Goal: Transaction & Acquisition: Obtain resource

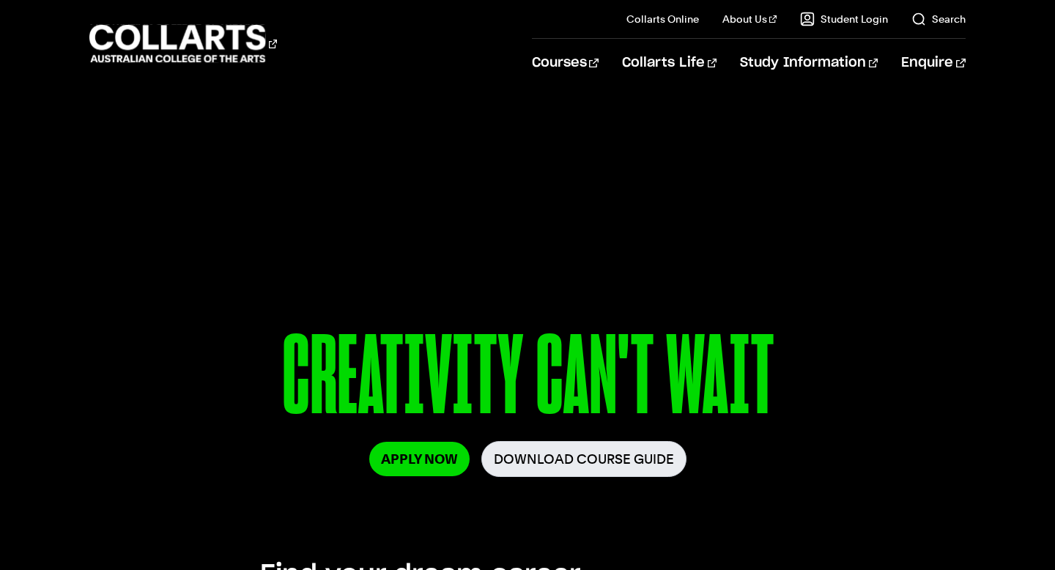
scroll to position [13, 0]
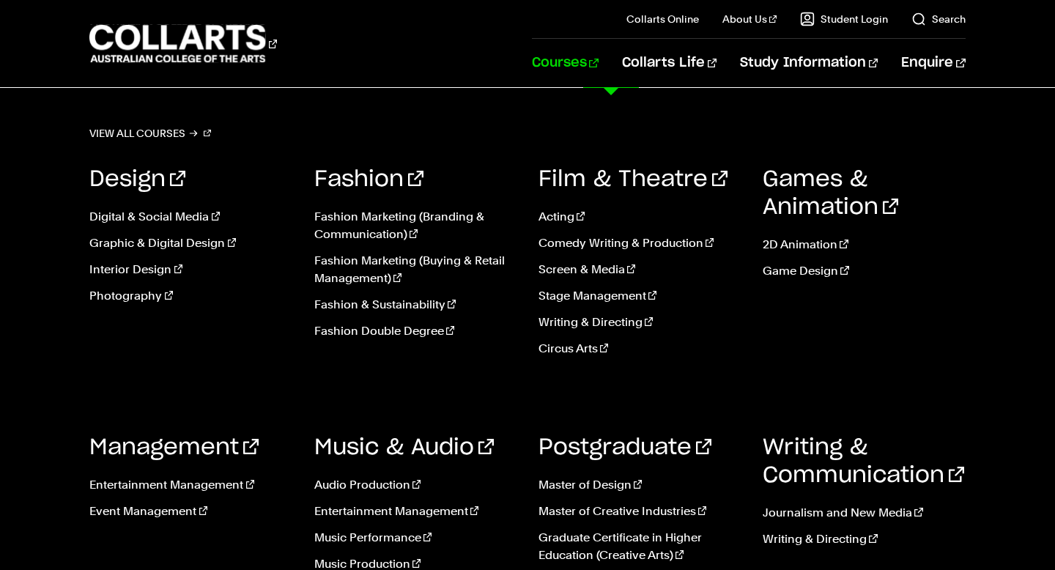
click at [599, 59] on link "Courses" at bounding box center [565, 63] width 67 height 48
click at [374, 273] on link "Fashion Marketing (Buying & Retail Management)" at bounding box center [415, 269] width 202 height 35
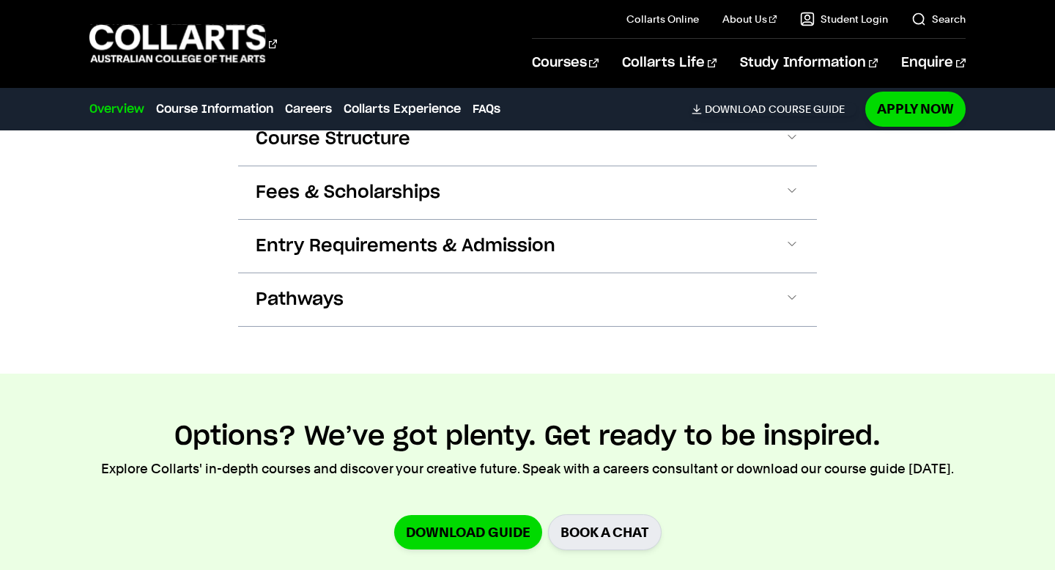
scroll to position [1576, 0]
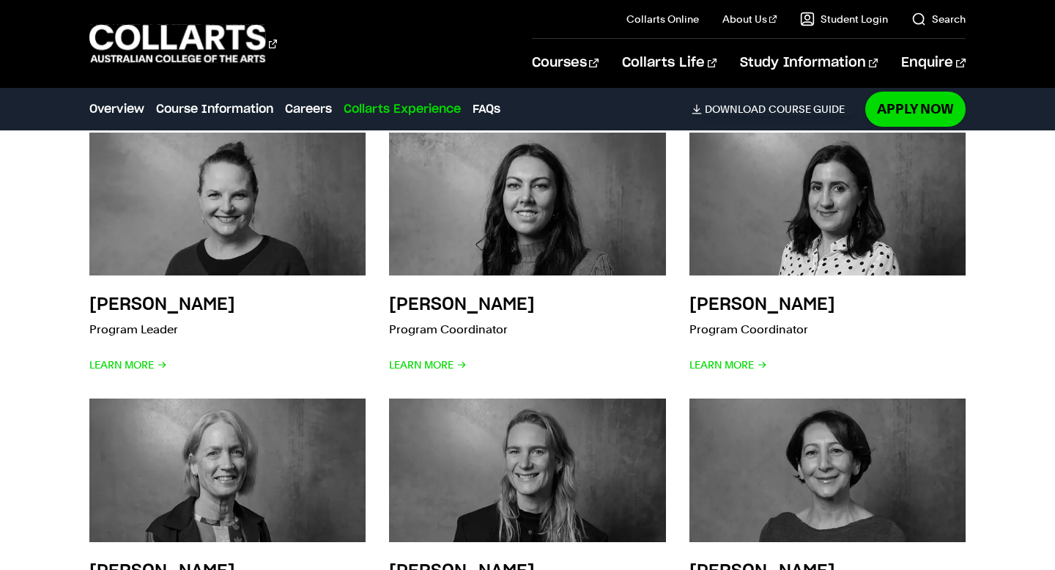
scroll to position [4589, 0]
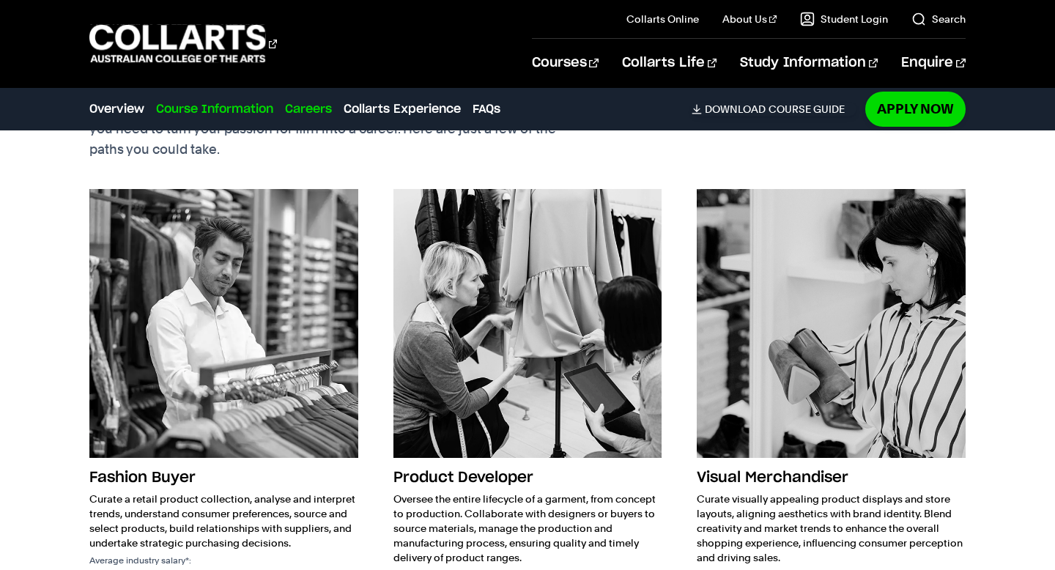
click at [235, 105] on link "Course Information" at bounding box center [214, 109] width 117 height 18
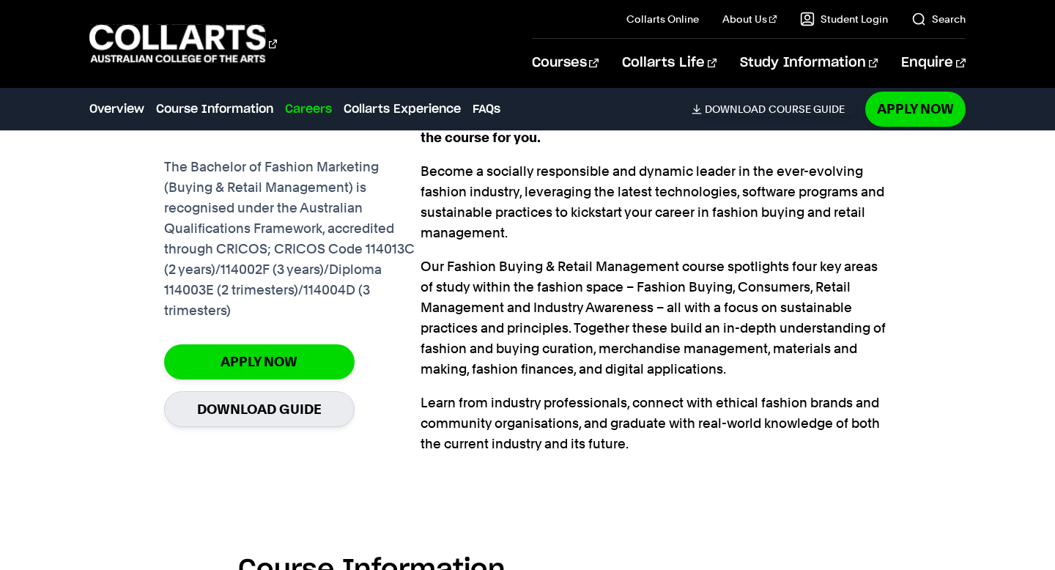
scroll to position [1081, 0]
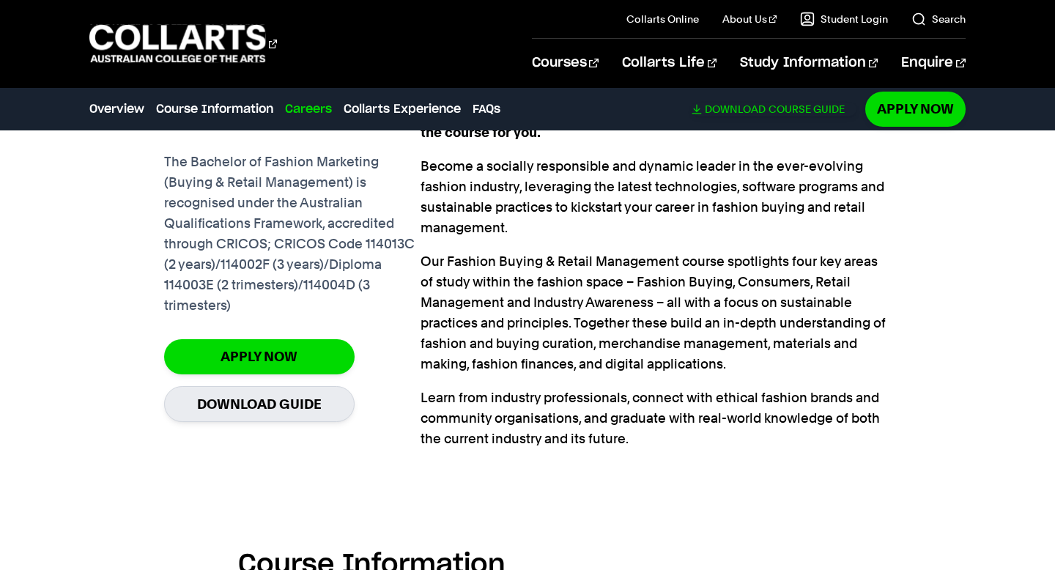
click at [728, 105] on span "Download" at bounding box center [735, 109] width 61 height 13
